Goal: Task Accomplishment & Management: Complete application form

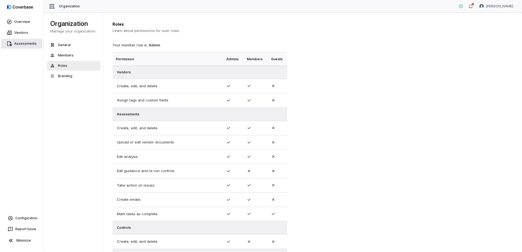
click at [20, 47] on link "Assessments" at bounding box center [21, 44] width 41 height 10
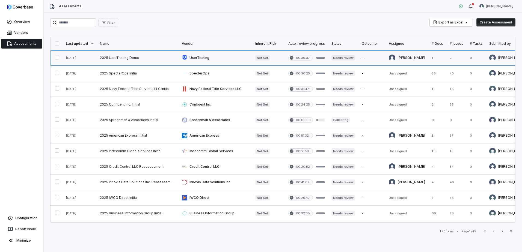
click at [119, 57] on link at bounding box center [138, 57] width 82 height 15
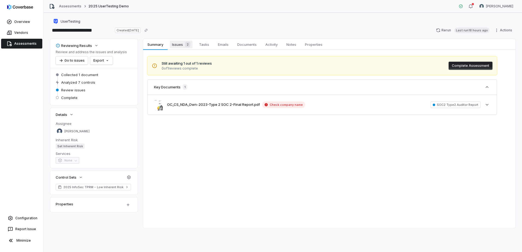
click at [176, 43] on span "Issues 2" at bounding box center [181, 45] width 23 height 8
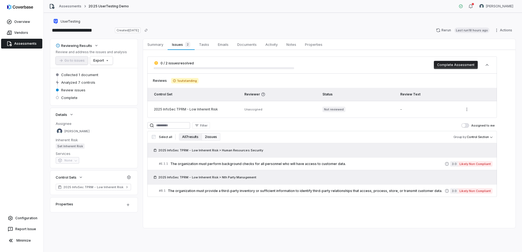
click at [184, 138] on button "All 7 results" at bounding box center [190, 137] width 23 height 8
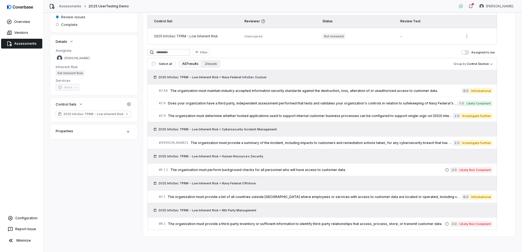
scroll to position [75, 0]
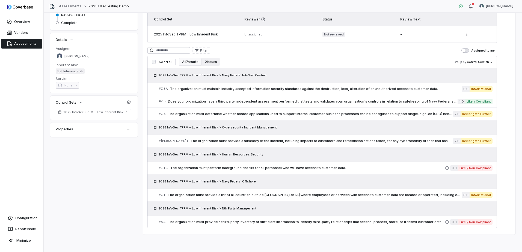
click at [210, 61] on button "2 issues" at bounding box center [210, 62] width 19 height 8
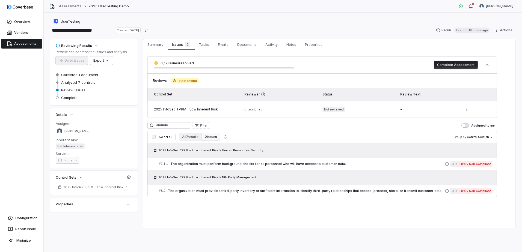
scroll to position [0, 0]
click at [184, 139] on button "All 7 results" at bounding box center [190, 137] width 23 height 8
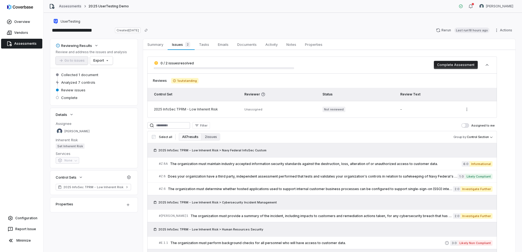
click at [70, 4] on link "Assessments" at bounding box center [70, 6] width 22 height 4
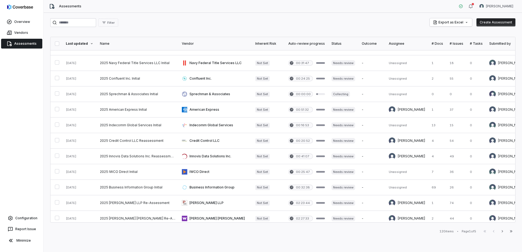
scroll to position [27, 0]
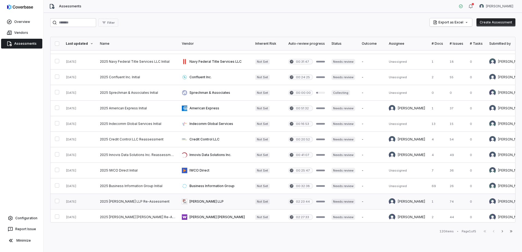
click at [58, 203] on button "button" at bounding box center [57, 201] width 4 height 4
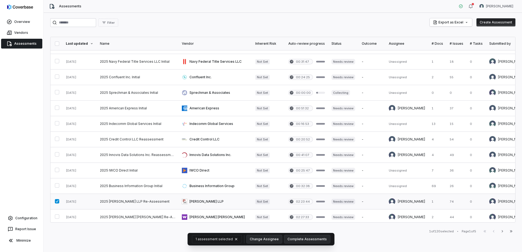
click at [58, 202] on button "button" at bounding box center [57, 201] width 4 height 4
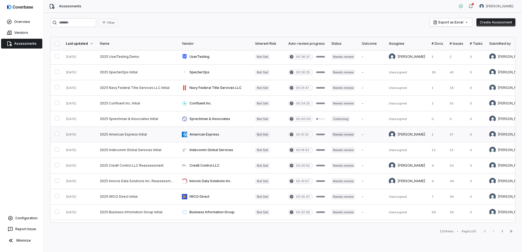
scroll to position [0, 0]
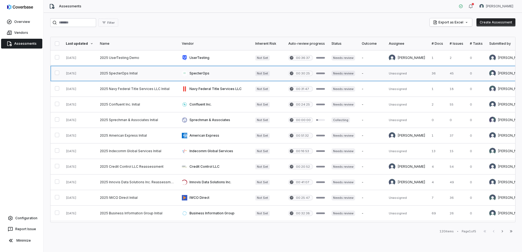
click at [198, 73] on link at bounding box center [214, 73] width 73 height 15
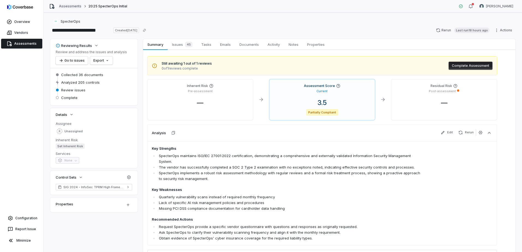
click at [75, 5] on link "Assessments" at bounding box center [70, 6] width 22 height 4
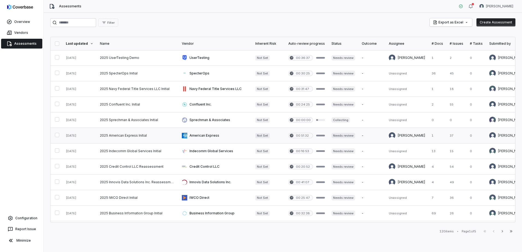
click at [135, 138] on link at bounding box center [138, 135] width 82 height 15
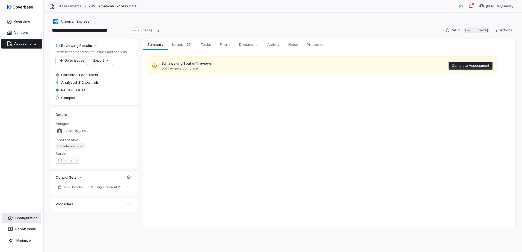
click at [28, 219] on span "Configuration" at bounding box center [26, 218] width 22 height 4
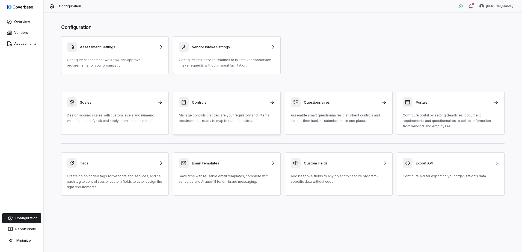
click at [228, 112] on div "Controls Manage controls that declare your regulatory and internal requirements…" at bounding box center [227, 110] width 96 height 26
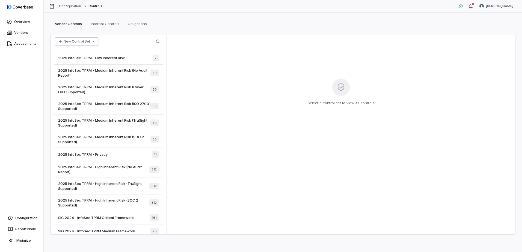
click at [122, 182] on span "2025 InfoSec TPRM - High Inherent Risk (TruSight Supported)" at bounding box center [103, 186] width 91 height 10
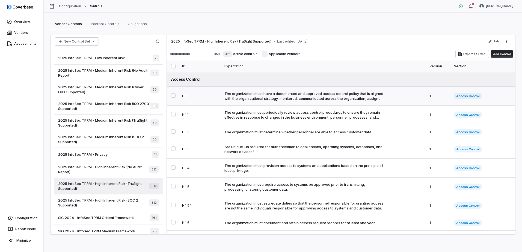
click at [291, 93] on div "The organization must have a documented and approved access control policy that…" at bounding box center [304, 96] width 160 height 10
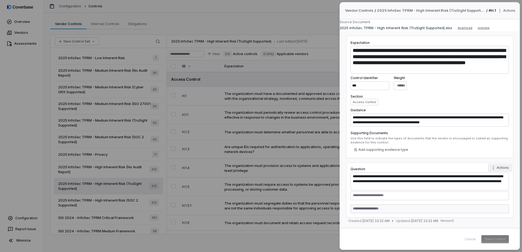
click at [500, 167] on button "Actions" at bounding box center [500, 168] width 24 height 8
click at [500, 167] on div "**********" at bounding box center [261, 126] width 522 height 252
click at [381, 196] on textarea at bounding box center [429, 196] width 158 height 9
click at [494, 169] on icon "Question actions" at bounding box center [493, 167] width 1 height 3
click at [453, 166] on div "**********" at bounding box center [261, 126] width 522 height 252
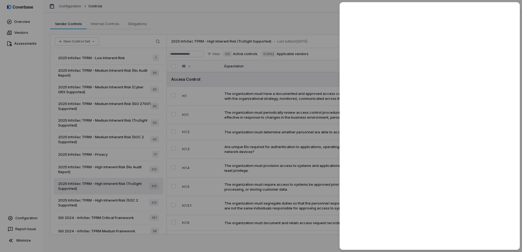
click at [316, 242] on div at bounding box center [261, 126] width 522 height 252
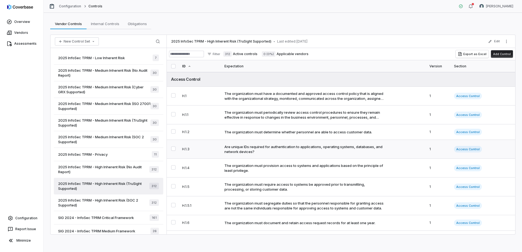
click at [245, 148] on div "Are unique IDs required for authentication to applications, operating systems, …" at bounding box center [304, 149] width 160 height 10
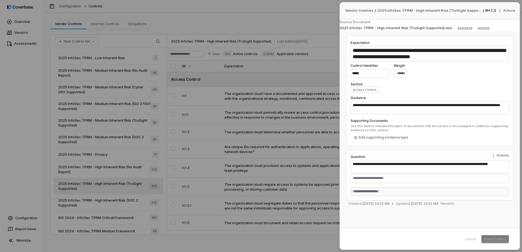
click at [294, 240] on div "**********" at bounding box center [261, 126] width 522 height 252
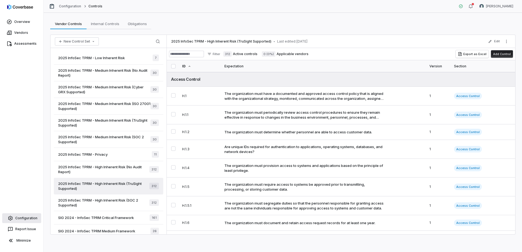
click at [31, 220] on span "Configuration" at bounding box center [26, 218] width 22 height 4
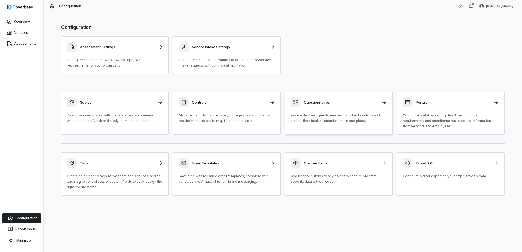
click at [303, 106] on div "Questionnaires" at bounding box center [339, 102] width 96 height 10
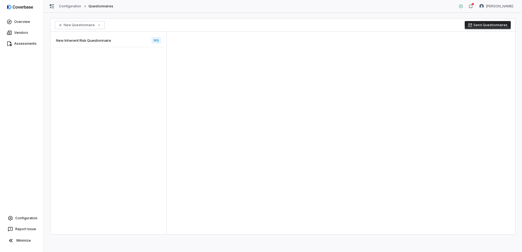
click at [92, 40] on span "New Inherent Risk Questionnaire" at bounding box center [83, 40] width 55 height 5
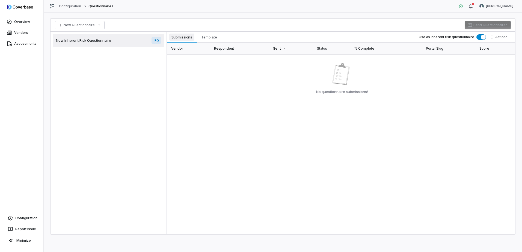
click at [186, 35] on span "Submissions" at bounding box center [181, 37] width 25 height 7
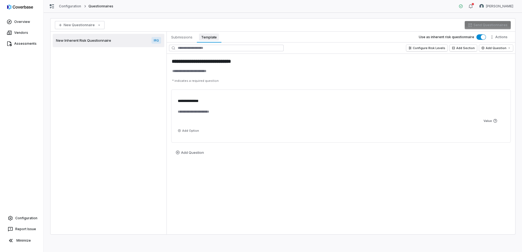
click at [212, 37] on span "Template" at bounding box center [209, 37] width 20 height 7
click at [90, 24] on html "**********" at bounding box center [261, 126] width 522 height 252
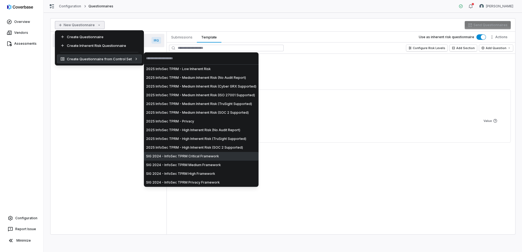
click at [103, 155] on html "**********" at bounding box center [261, 126] width 522 height 252
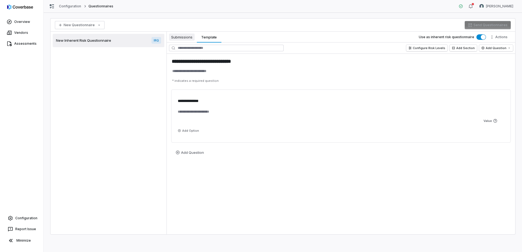
click at [178, 40] on span "Submissions" at bounding box center [182, 37] width 26 height 7
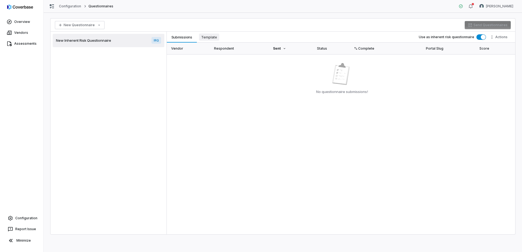
click at [213, 35] on span "Template" at bounding box center [209, 37] width 20 height 7
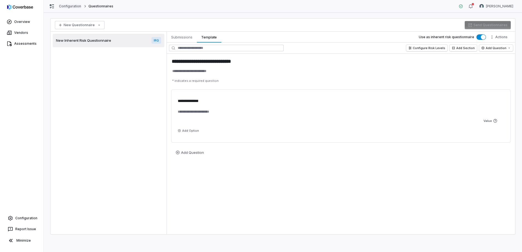
click at [71, 5] on link "Configuration" at bounding box center [70, 6] width 22 height 4
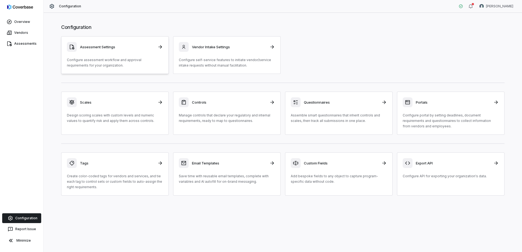
click at [130, 61] on p "Configure assessment workflow and approval requirements for your organization." at bounding box center [115, 62] width 96 height 11
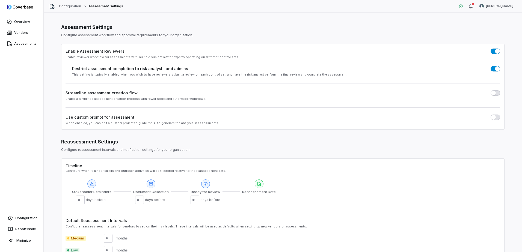
click at [491, 118] on span "button" at bounding box center [493, 117] width 5 height 5
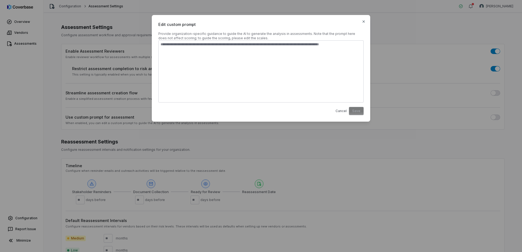
drag, startPoint x: 276, startPoint y: 19, endPoint x: 306, endPoint y: 11, distance: 31.2
click at [306, 11] on div "Edit custom prompt Provide organization-specific guidance to guide the AI to ge…" at bounding box center [261, 68] width 522 height 137
click at [364, 22] on icon "button" at bounding box center [363, 21] width 2 height 2
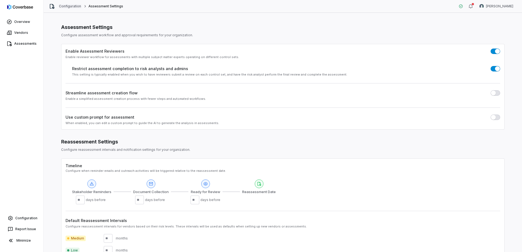
click at [67, 6] on link "Configuration" at bounding box center [70, 6] width 22 height 4
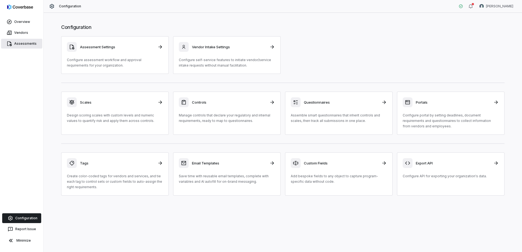
drag, startPoint x: 22, startPoint y: 43, endPoint x: 27, endPoint y: 44, distance: 4.4
click at [22, 43] on span "Assessments" at bounding box center [25, 43] width 22 height 4
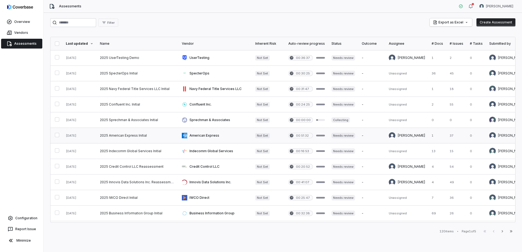
click at [204, 134] on link at bounding box center [214, 135] width 73 height 15
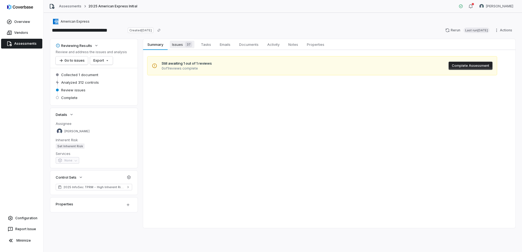
click at [180, 44] on span "Issues 37" at bounding box center [182, 45] width 25 height 8
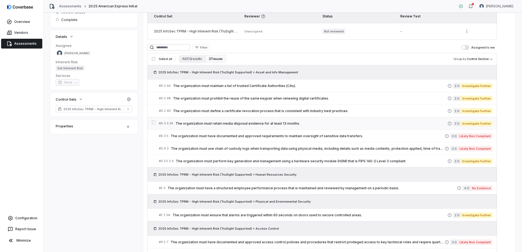
scroll to position [109, 0]
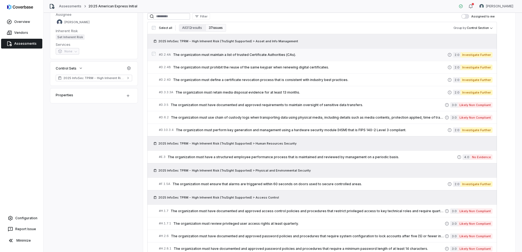
click at [226, 54] on span "The organization must maintain a list of trusted Certificate Authorities (CAs)." at bounding box center [310, 55] width 274 height 4
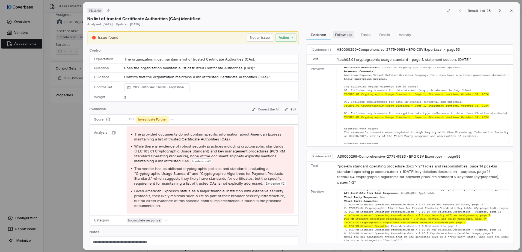
click at [346, 36] on span "Follow-up" at bounding box center [343, 34] width 21 height 7
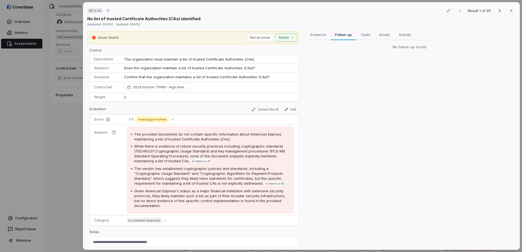
click at [290, 40] on div "# D.2.4A Result 1 of 25 Close No list of trusted Certificate Authorities (CAs) …" at bounding box center [261, 126] width 522 height 252
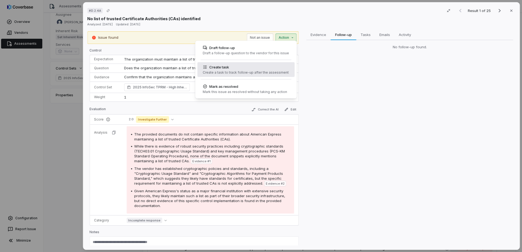
click at [282, 70] on div "Create task Create a task to track follow-up after the assessment" at bounding box center [246, 69] width 90 height 15
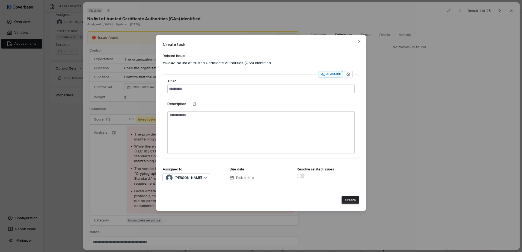
click at [334, 74] on div "AI Autofill" at bounding box center [331, 74] width 20 height 4
type textarea "*"
type input "**********"
type textarea "**********"
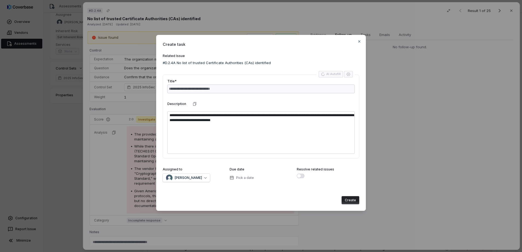
type textarea "*"
type input "**********"
type textarea "**********"
type textarea "*"
type textarea "**********"
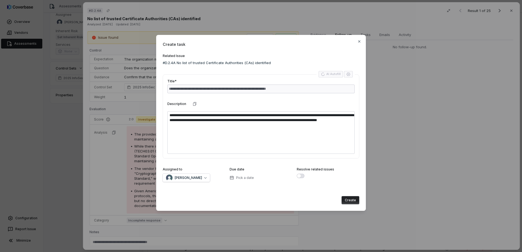
type textarea "*"
type textarea "**********"
type textarea "*"
type textarea "**********"
click at [348, 73] on icon "button" at bounding box center [348, 74] width 4 height 4
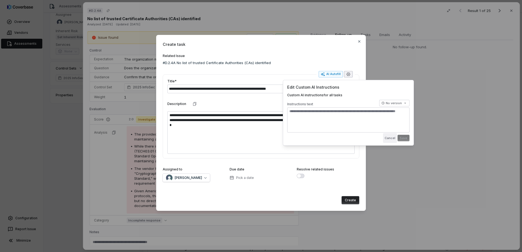
click at [388, 138] on button "Cancel" at bounding box center [390, 138] width 14 height 10
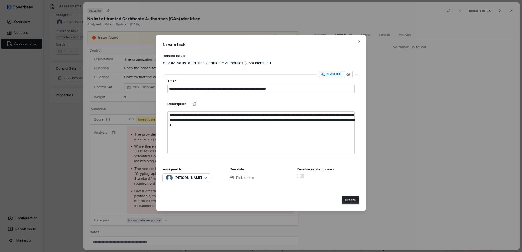
drag, startPoint x: 236, startPoint y: 39, endPoint x: 266, endPoint y: 39, distance: 30.3
click at [266, 39] on div "**********" at bounding box center [261, 123] width 210 height 176
click at [361, 41] on icon "button" at bounding box center [359, 41] width 4 height 4
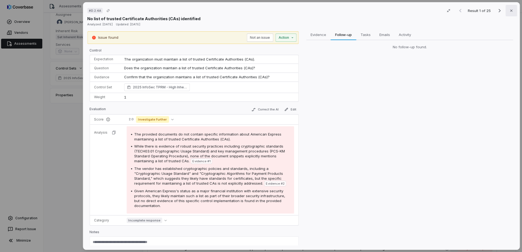
click at [511, 12] on button "Close" at bounding box center [510, 10] width 11 height 11
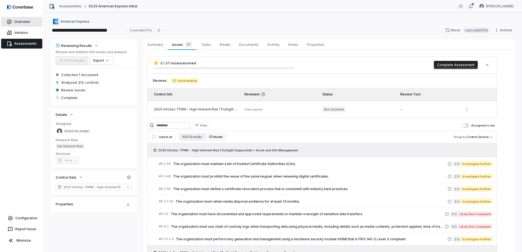
click at [15, 21] on span "Overview" at bounding box center [22, 22] width 16 height 4
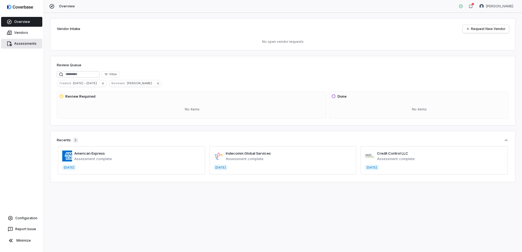
click at [26, 45] on span "Assessments" at bounding box center [25, 43] width 22 height 4
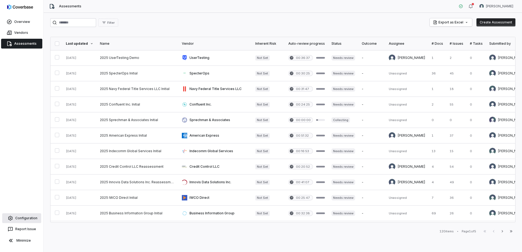
click at [31, 218] on span "Configuration" at bounding box center [26, 218] width 22 height 4
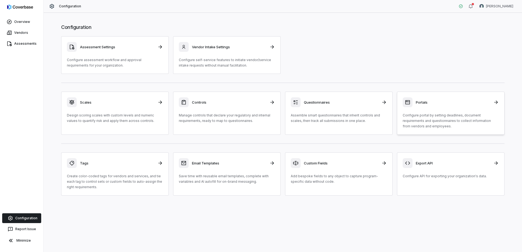
click at [460, 108] on div "Portals Configure portal by setting deadlines, document requirements and questi…" at bounding box center [450, 113] width 96 height 32
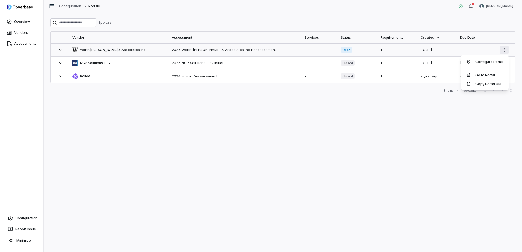
click at [502, 50] on html "Overview Vendors Assessments Configuration Report Issue Minimize Configuration …" at bounding box center [261, 126] width 522 height 252
click at [498, 64] on div "Configure Portal" at bounding box center [484, 61] width 43 height 9
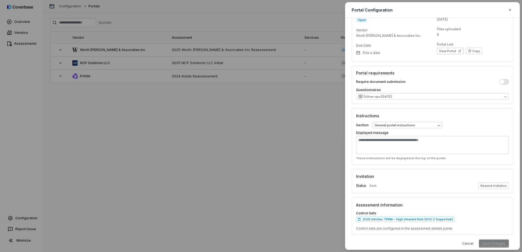
scroll to position [30, 0]
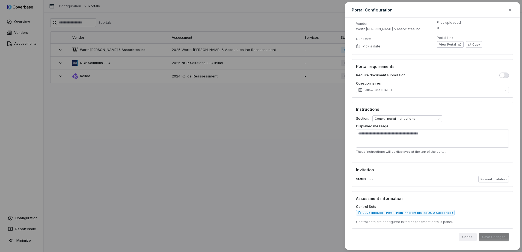
click at [464, 236] on button "Cancel" at bounding box center [468, 237] width 18 height 8
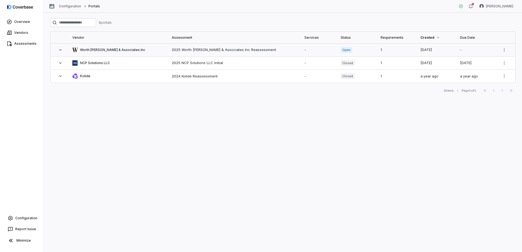
click at [60, 51] on icon at bounding box center [60, 50] width 4 height 4
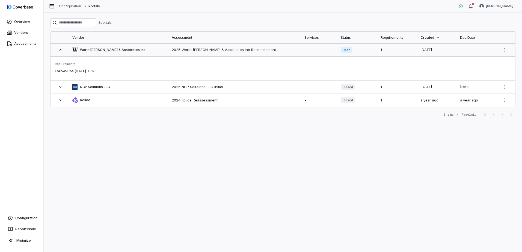
click at [59, 51] on icon at bounding box center [60, 50] width 4 height 4
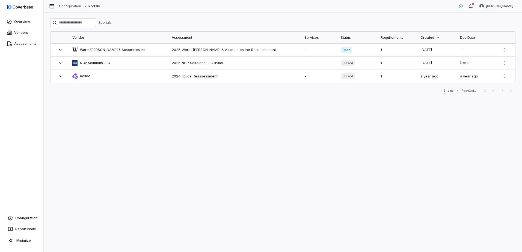
click at [171, 207] on div "3 portal s Vendor Assessment Services Status Requirements Created Due Date Wort…" at bounding box center [283, 132] width 478 height 239
click at [65, 7] on link "Configuration" at bounding box center [70, 6] width 22 height 4
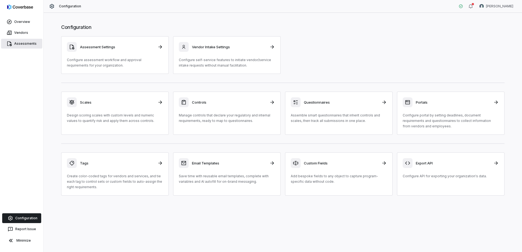
click at [22, 43] on span "Assessments" at bounding box center [25, 43] width 22 height 4
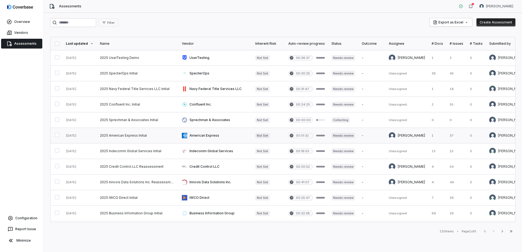
click at [198, 135] on link at bounding box center [214, 135] width 73 height 15
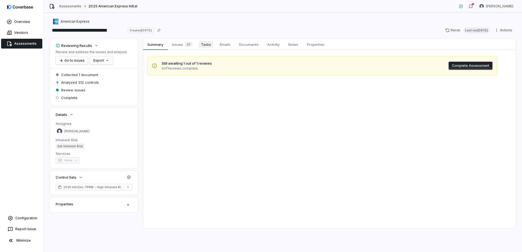
click at [205, 46] on span "Tasks" at bounding box center [206, 44] width 14 height 7
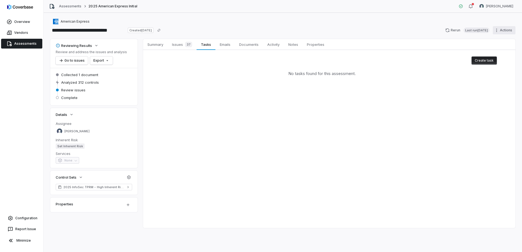
click at [500, 29] on html "**********" at bounding box center [261, 126] width 522 height 252
click at [339, 169] on html "**********" at bounding box center [261, 126] width 522 height 252
click at [228, 45] on span "Emails" at bounding box center [224, 44] width 15 height 7
click at [254, 47] on span "Documents" at bounding box center [249, 44] width 24 height 7
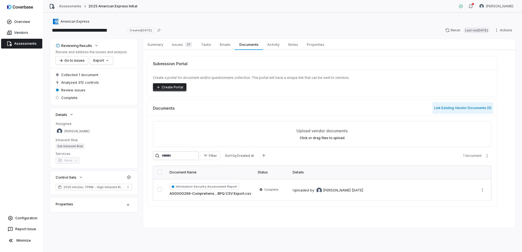
click at [437, 108] on button "Link Existing Vendor Documents ( 5 )" at bounding box center [462, 107] width 61 height 11
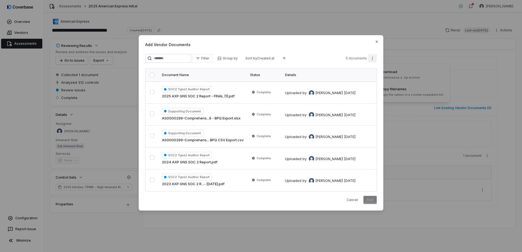
click at [370, 58] on div "Add Vendor Documents Filter Group by Sort by Created at 5 documents Document Na…" at bounding box center [261, 125] width 522 height 199
click at [377, 40] on div "Add Vendor Documents Filter Group by Sort by Created at 5 documents Document Na…" at bounding box center [261, 125] width 522 height 199
click at [376, 43] on icon "button" at bounding box center [376, 42] width 4 height 4
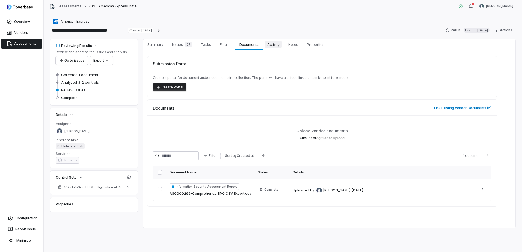
click at [274, 46] on span "Activity" at bounding box center [273, 44] width 17 height 7
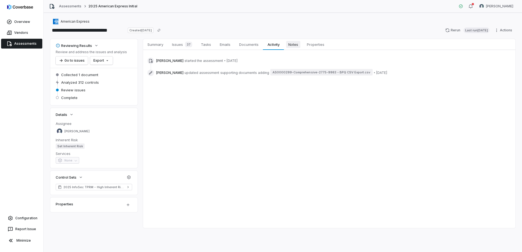
click at [296, 46] on span "Notes" at bounding box center [293, 44] width 14 height 7
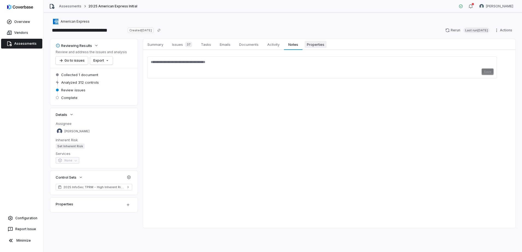
click at [321, 44] on span "Properties" at bounding box center [315, 44] width 22 height 7
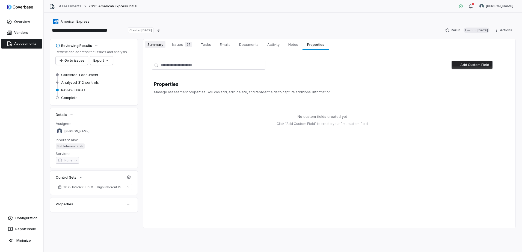
click at [157, 44] on span "Summary" at bounding box center [155, 44] width 20 height 7
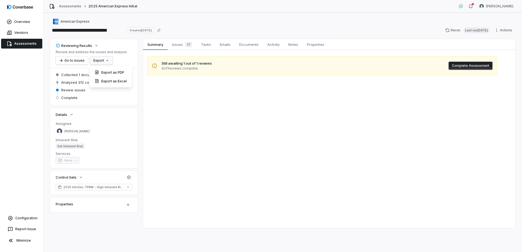
click at [105, 62] on html "**********" at bounding box center [261, 126] width 522 height 252
click at [228, 127] on html "**********" at bounding box center [261, 126] width 522 height 252
click at [175, 43] on span "Issues 37" at bounding box center [182, 45] width 25 height 8
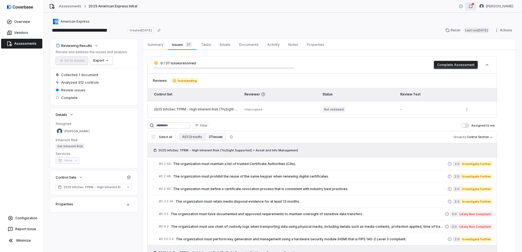
click at [476, 6] on button "button" at bounding box center [470, 6] width 11 height 8
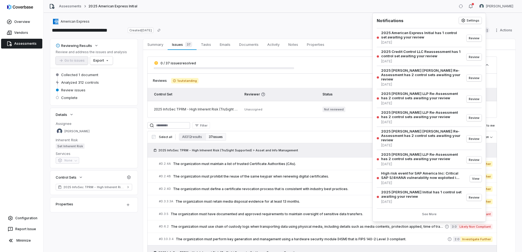
click at [244, 24] on div "American Express" at bounding box center [282, 21] width 465 height 7
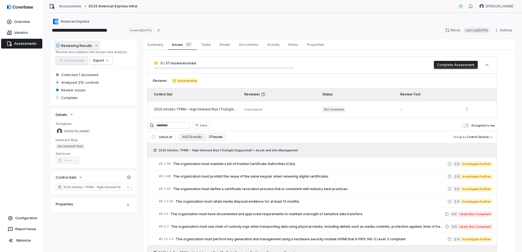
click at [93, 44] on button "Reviewing Results" at bounding box center [77, 46] width 46 height 10
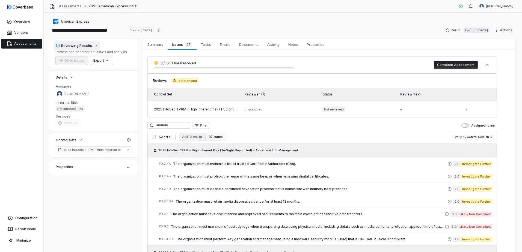
click at [93, 44] on button "Reviewing Results" at bounding box center [77, 46] width 46 height 10
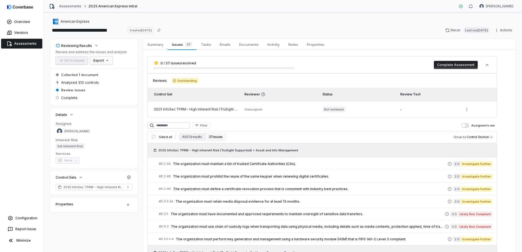
click at [103, 62] on html "**********" at bounding box center [261, 126] width 522 height 252
click at [133, 43] on html "**********" at bounding box center [261, 126] width 522 height 252
click at [204, 43] on span "Tasks" at bounding box center [206, 44] width 14 height 7
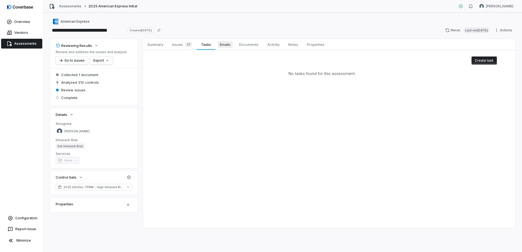
click at [225, 45] on span "Emails" at bounding box center [224, 44] width 15 height 7
click at [249, 47] on span "Documents" at bounding box center [249, 44] width 24 height 7
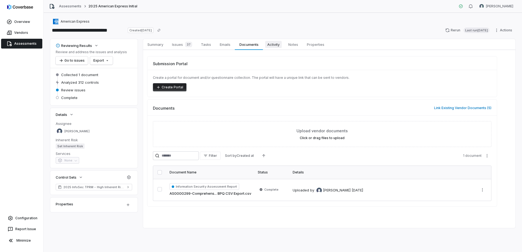
click at [271, 44] on span "Activity" at bounding box center [273, 44] width 17 height 7
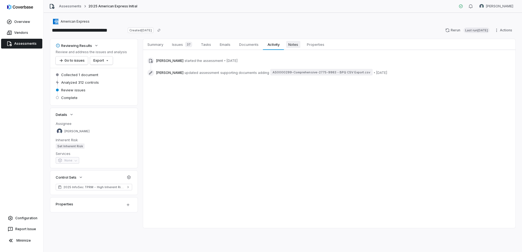
click at [295, 46] on span "Notes" at bounding box center [293, 44] width 14 height 7
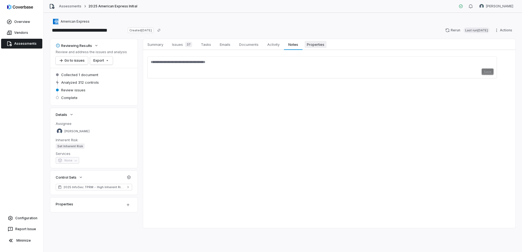
click at [325, 46] on span "Properties" at bounding box center [315, 44] width 22 height 7
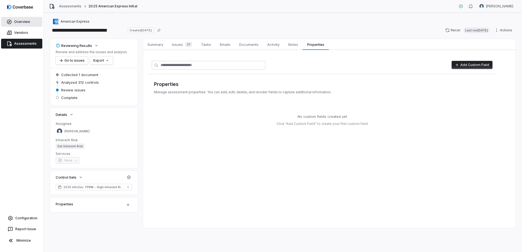
click at [28, 23] on span "Overview" at bounding box center [22, 22] width 16 height 4
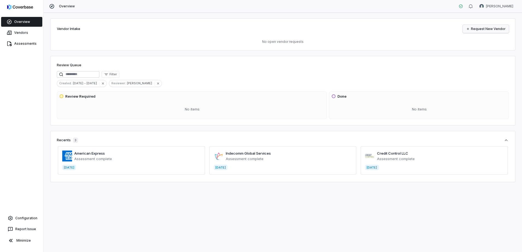
click at [478, 30] on link "Request New Vendor" at bounding box center [485, 29] width 46 height 8
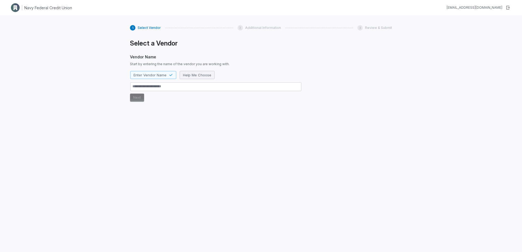
click at [200, 74] on span "Help Me Choose" at bounding box center [197, 75] width 28 height 5
click at [164, 77] on span "Enter Vendor Name" at bounding box center [149, 75] width 33 height 5
type textarea "*"
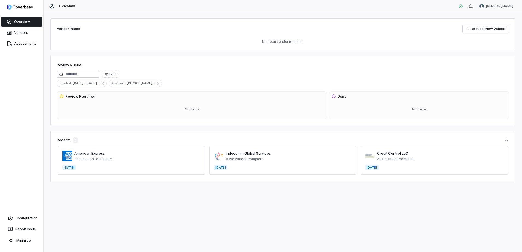
drag, startPoint x: 4, startPoint y: 0, endPoint x: 248, endPoint y: 203, distance: 317.9
click at [248, 203] on div "Vendor Intake Request New Vendor No open vendor requests Review Queue Filter Cr…" at bounding box center [283, 132] width 478 height 239
